Goal: Task Accomplishment & Management: Manage account settings

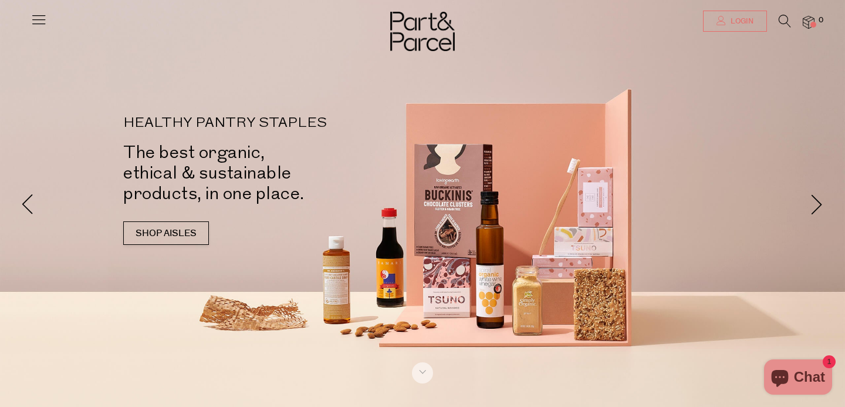
click at [725, 22] on link "Login" at bounding box center [735, 21] width 64 height 21
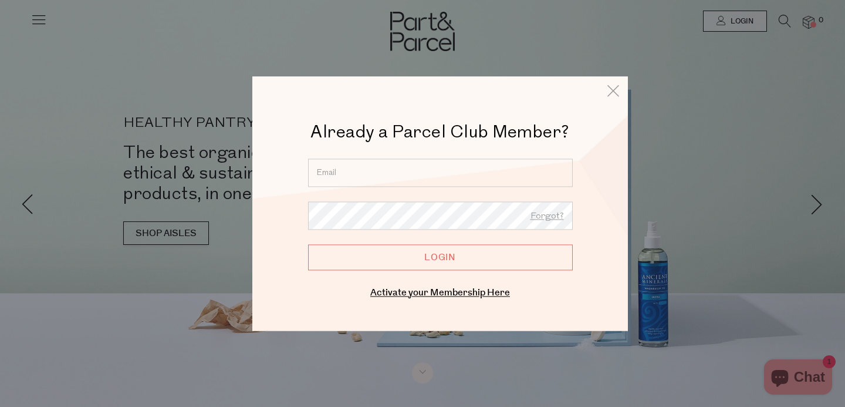
click at [410, 178] on input "email" at bounding box center [440, 172] width 265 height 28
type input "lauraroseferguson@hotmail.com"
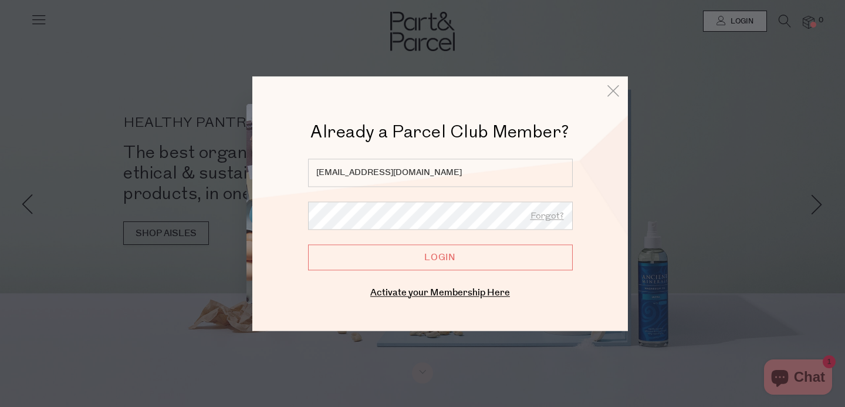
click at [438, 261] on input "Login" at bounding box center [440, 257] width 265 height 26
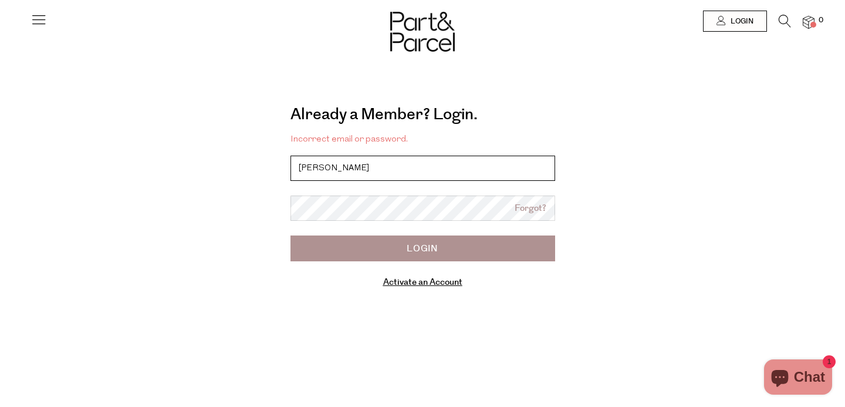
type input "[EMAIL_ADDRESS][DOMAIN_NAME]"
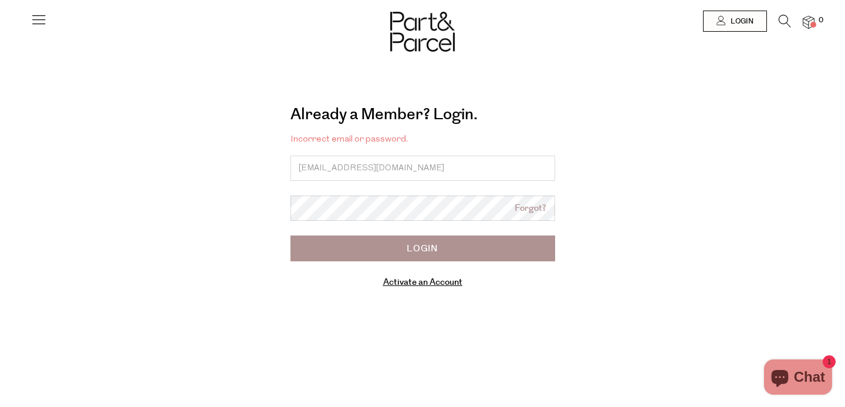
click at [375, 216] on iframe "Sign in with Shop" at bounding box center [422, 260] width 235 height 88
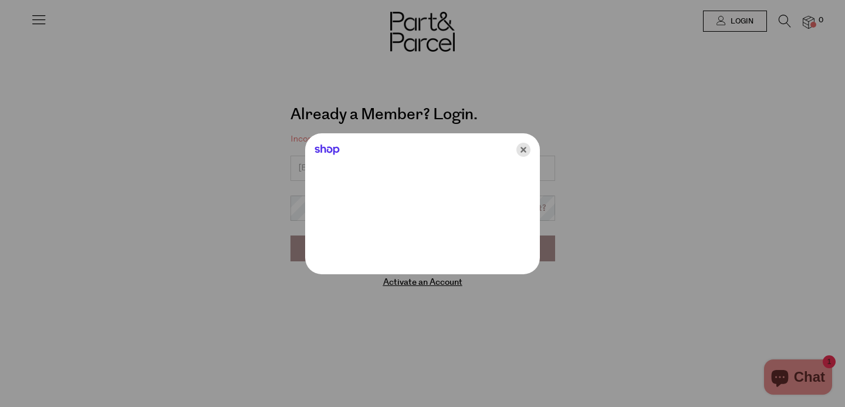
click at [522, 150] on icon "Close" at bounding box center [523, 150] width 14 height 14
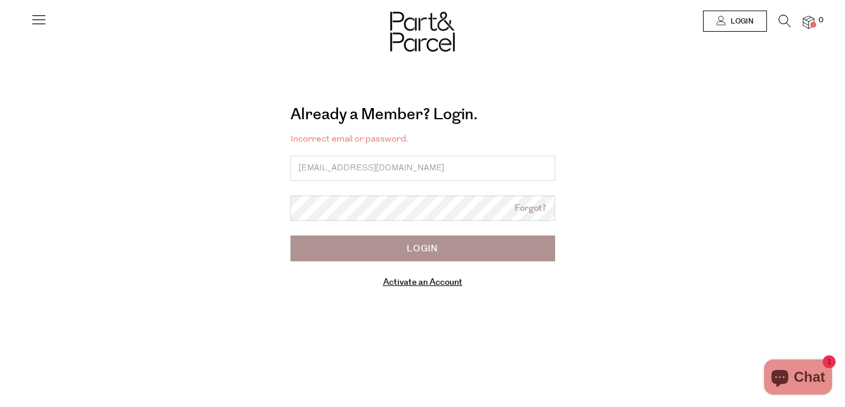
click at [398, 253] on input "Login" at bounding box center [422, 248] width 265 height 26
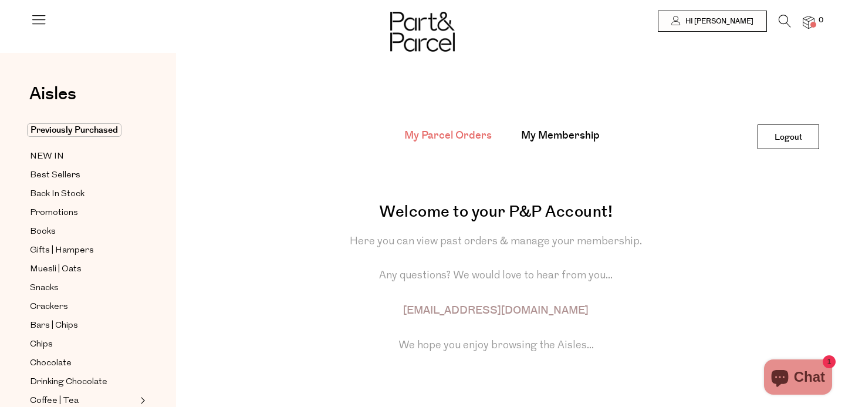
click at [811, 22] on span at bounding box center [813, 25] width 6 height 6
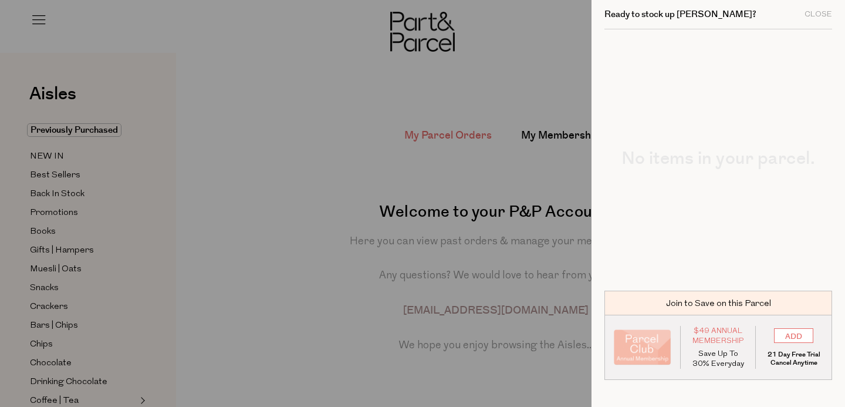
click at [518, 70] on div at bounding box center [422, 203] width 845 height 407
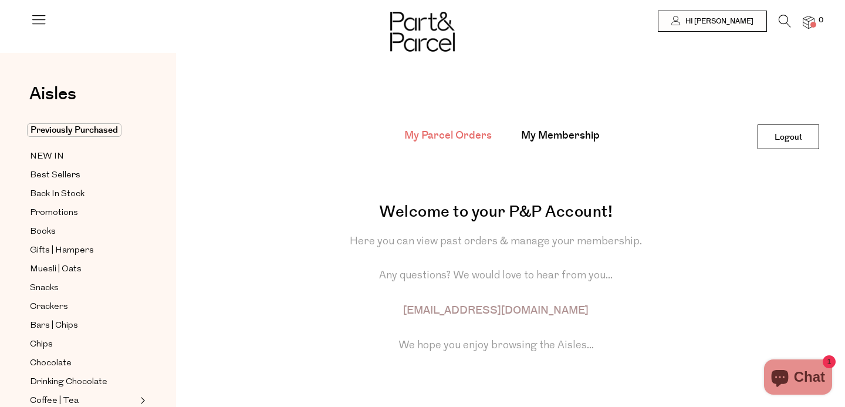
click at [411, 27] on img at bounding box center [422, 32] width 65 height 40
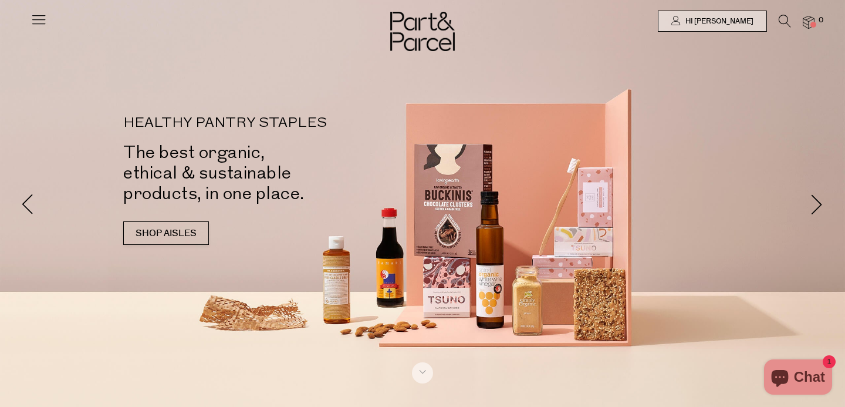
click at [813, 22] on span at bounding box center [813, 25] width 6 height 6
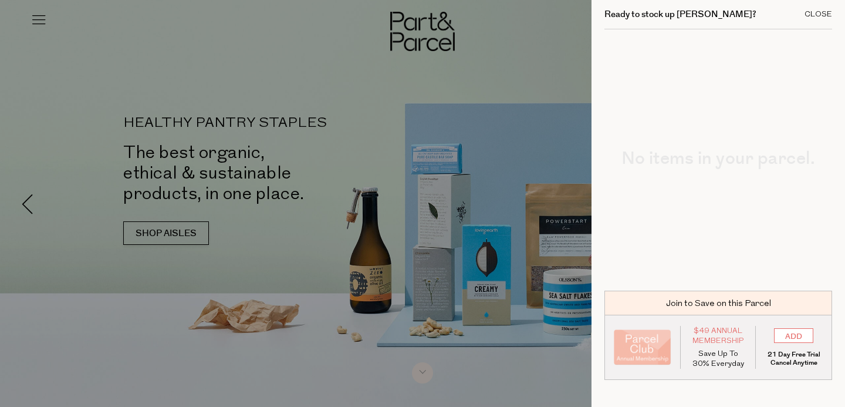
click at [817, 15] on div "Close" at bounding box center [819, 15] width 28 height 8
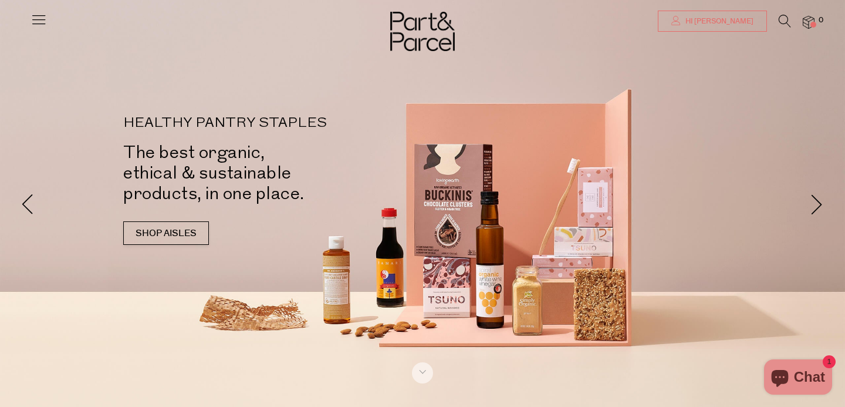
click at [727, 12] on link "Hi [PERSON_NAME]" at bounding box center [712, 21] width 109 height 21
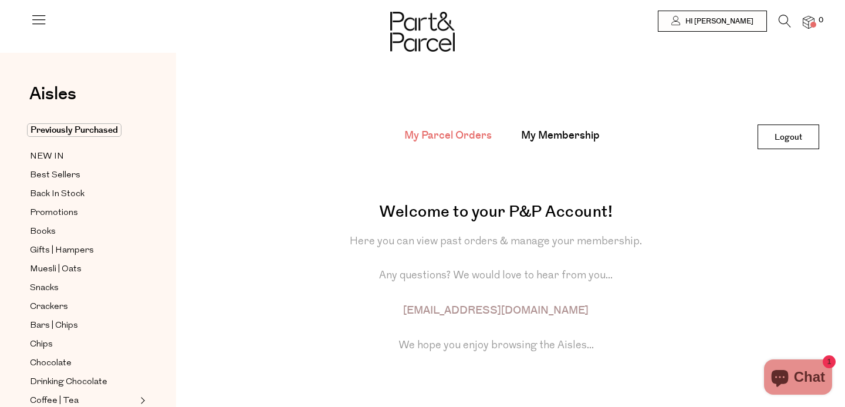
click at [809, 23] on img at bounding box center [809, 22] width 12 height 13
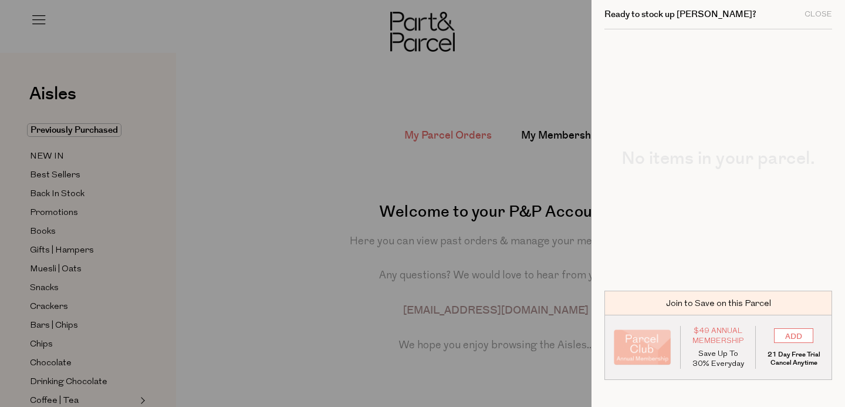
click at [507, 89] on div at bounding box center [422, 203] width 845 height 407
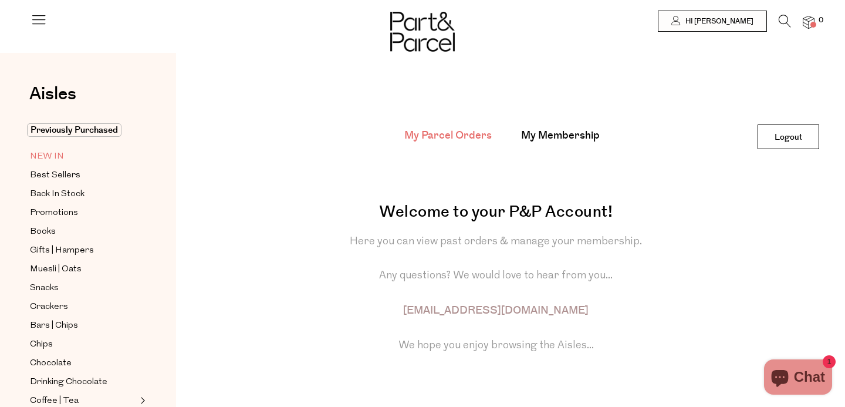
click at [53, 157] on span "NEW IN" at bounding box center [47, 157] width 34 height 14
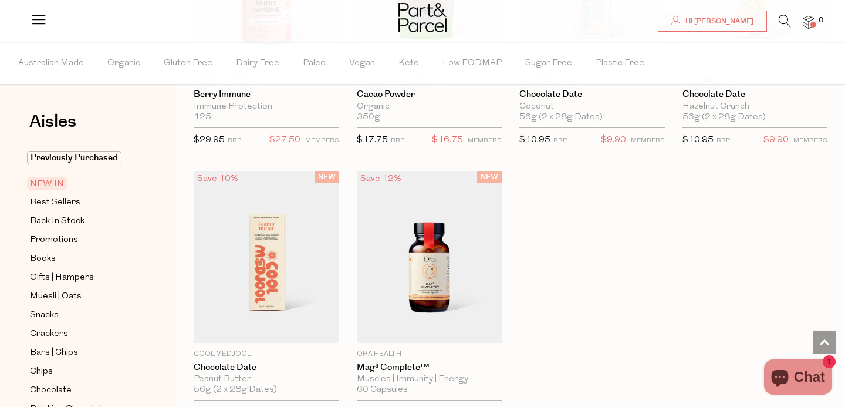
scroll to position [814, 0]
